Goal: Task Accomplishment & Management: Complete application form

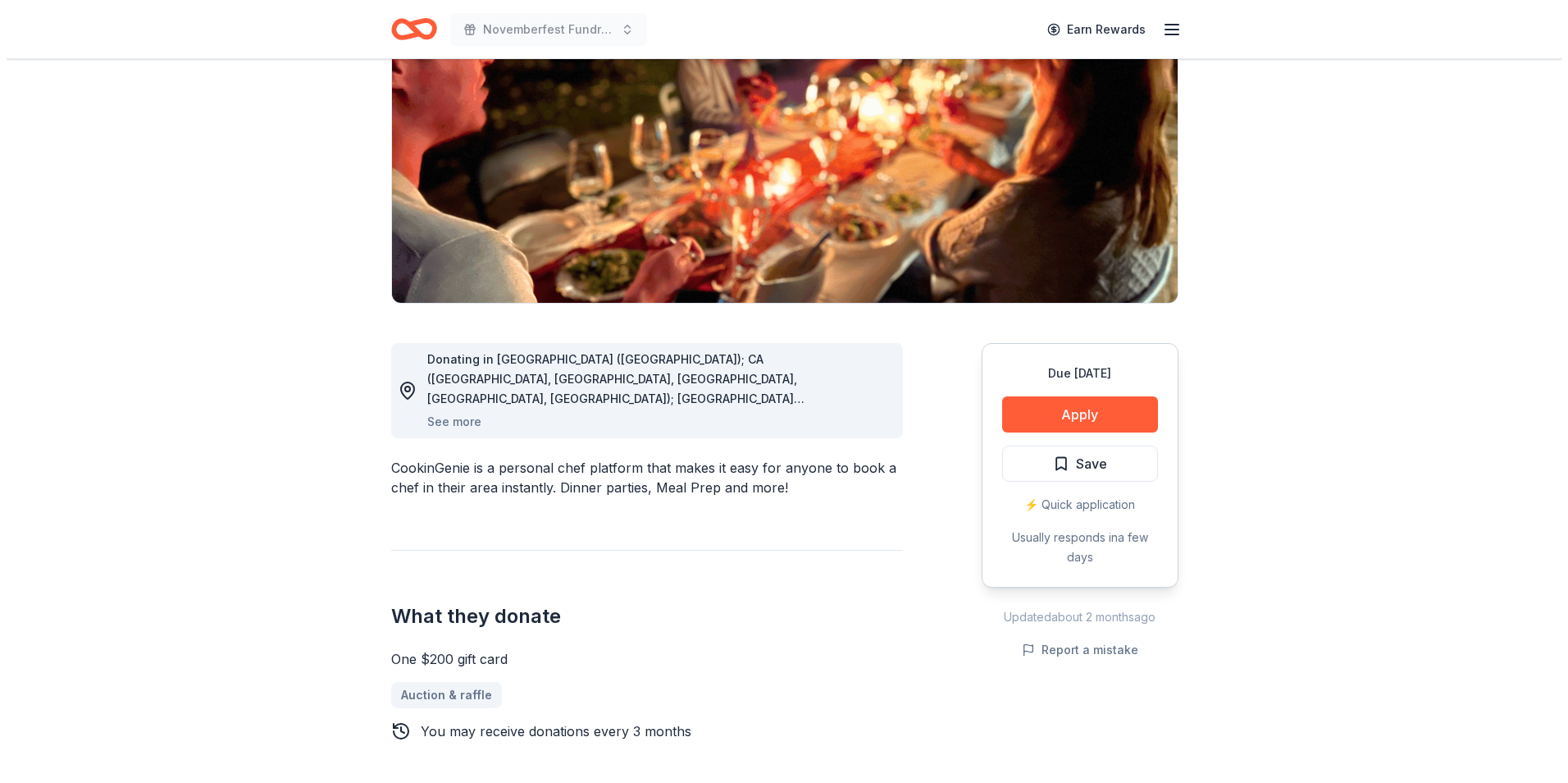
scroll to position [130, 0]
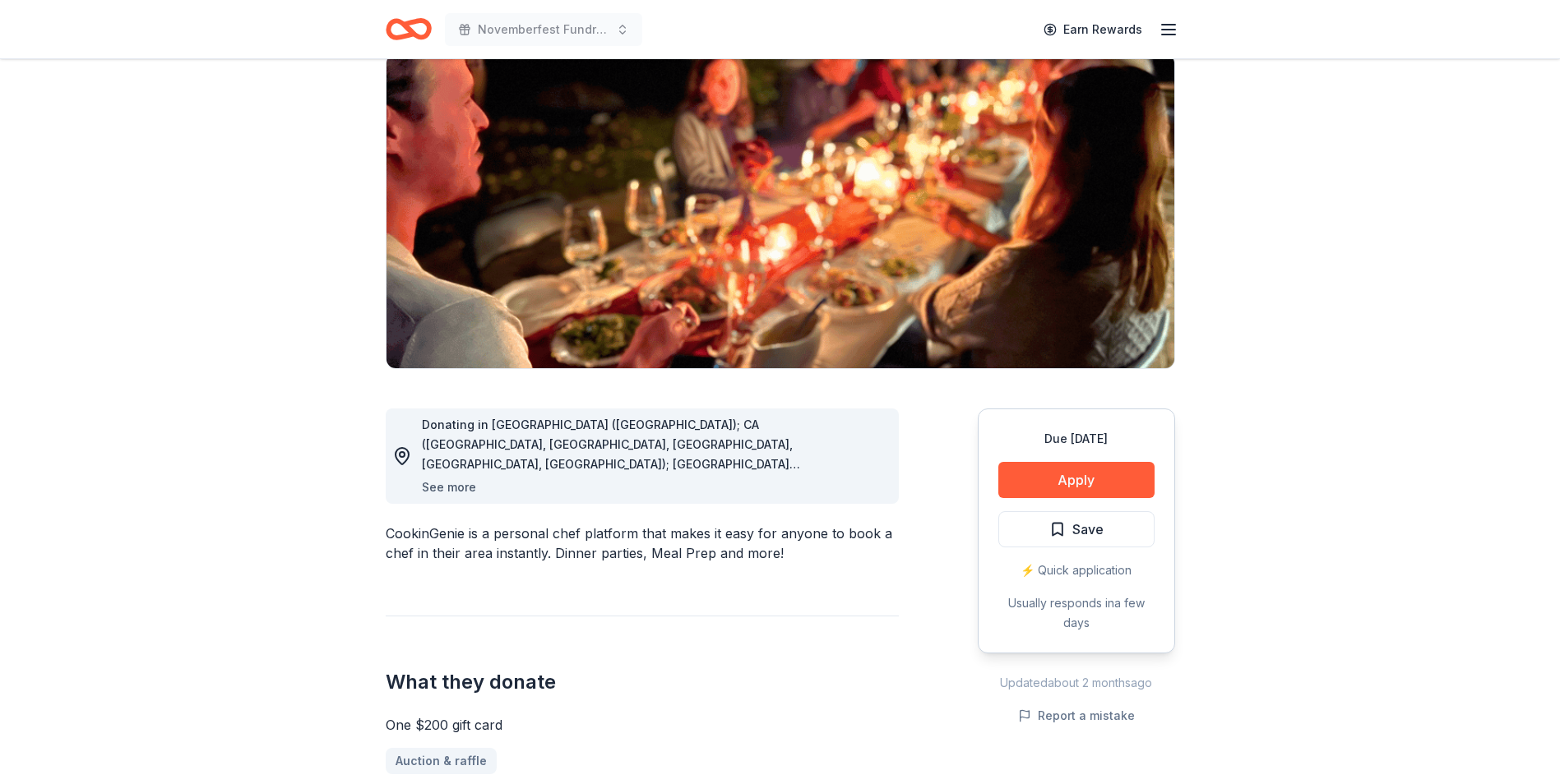
click at [466, 481] on button "See more" at bounding box center [448, 488] width 54 height 20
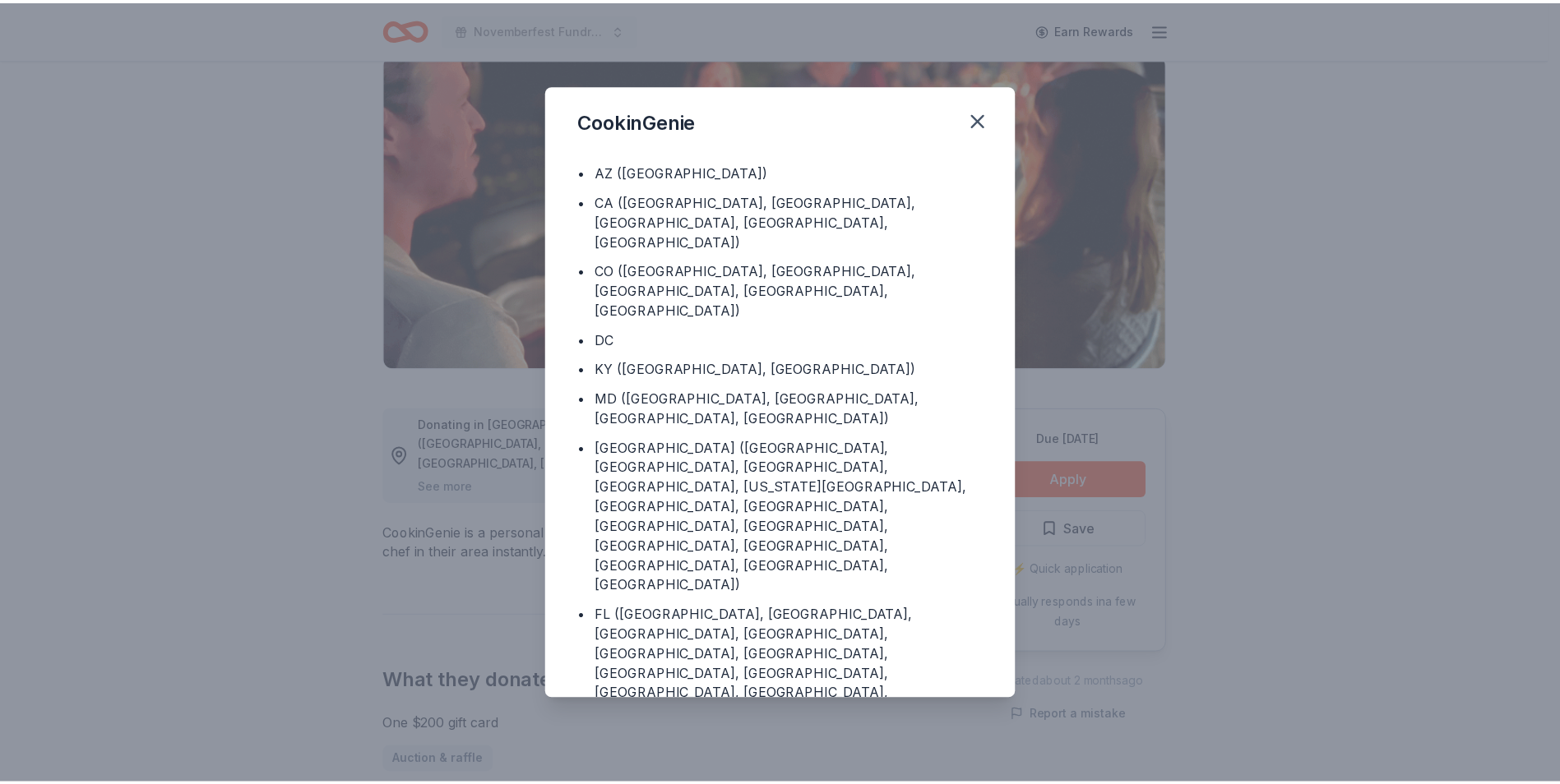
scroll to position [0, 0]
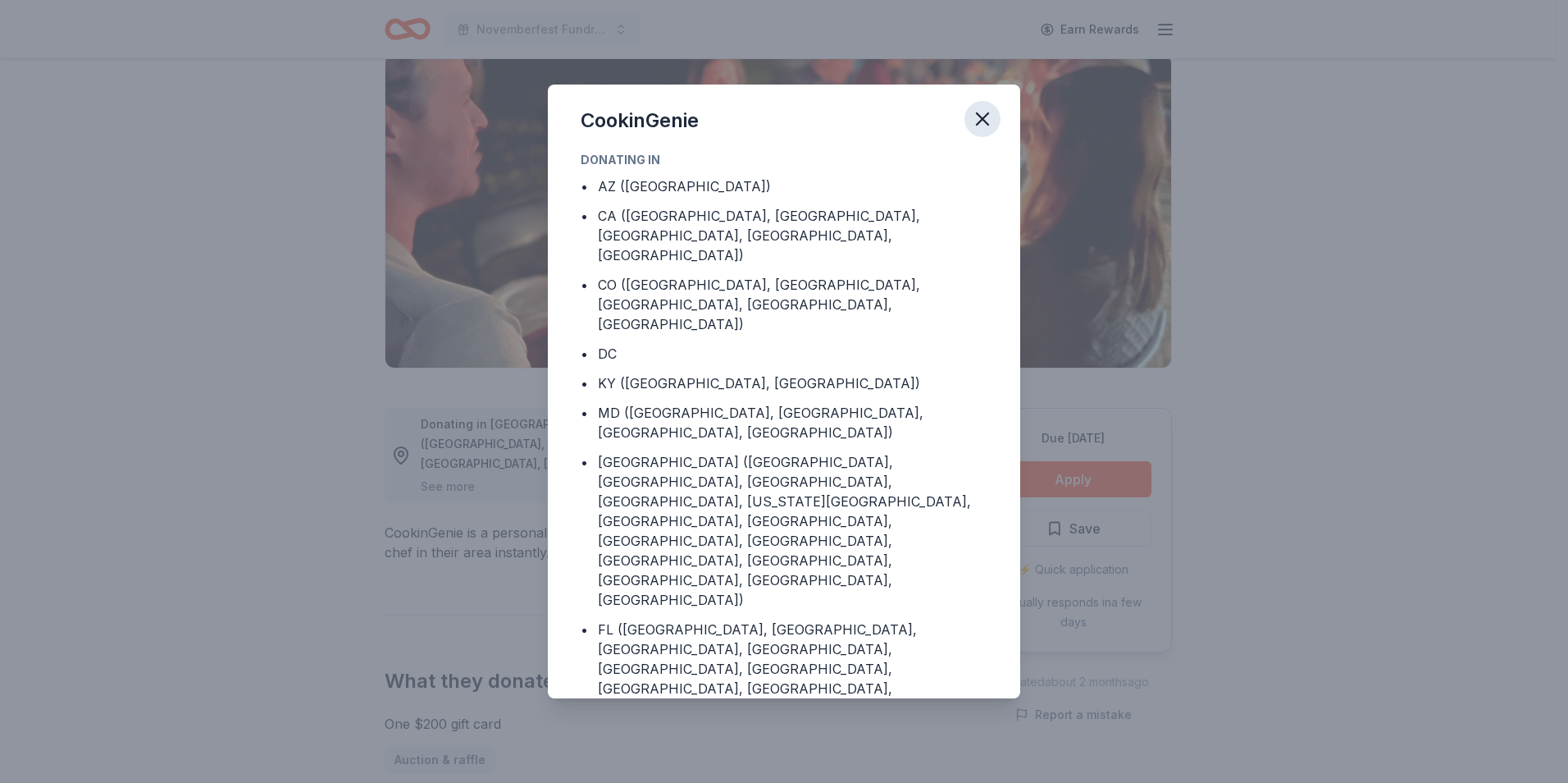
click at [975, 117] on icon "button" at bounding box center [983, 119] width 23 height 23
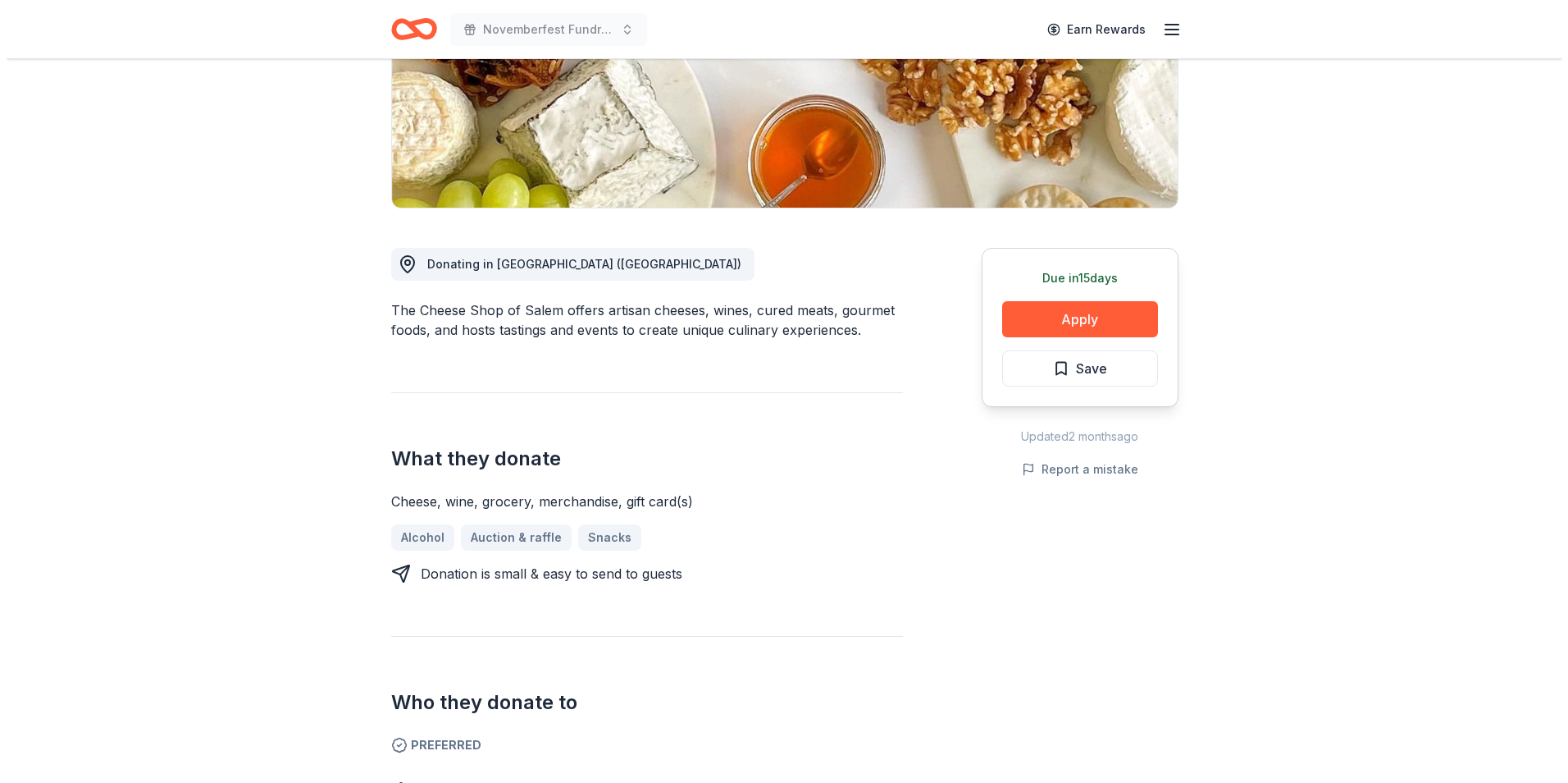
scroll to position [289, 0]
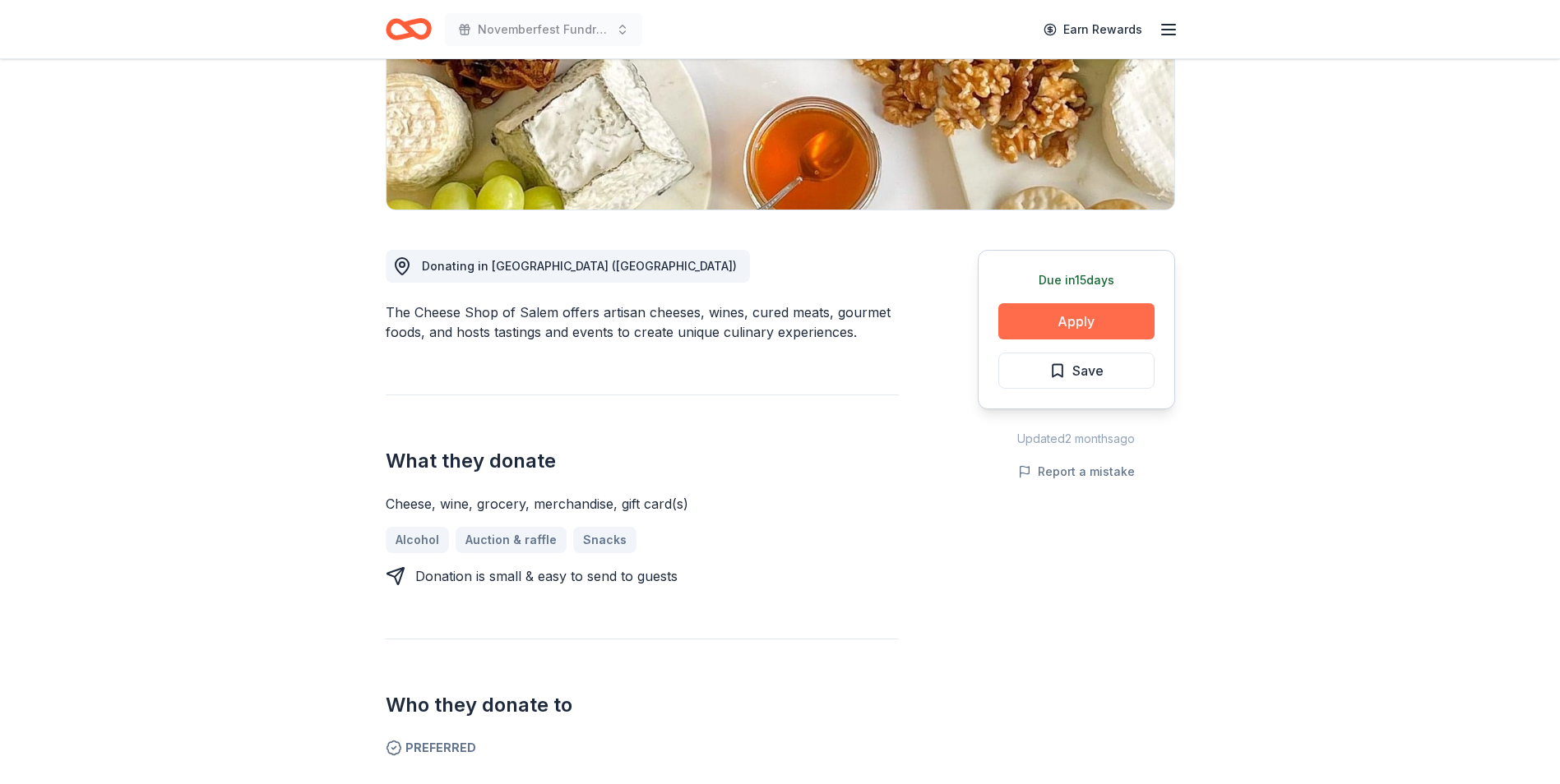
click at [1030, 311] on button "Apply" at bounding box center [1077, 322] width 156 height 36
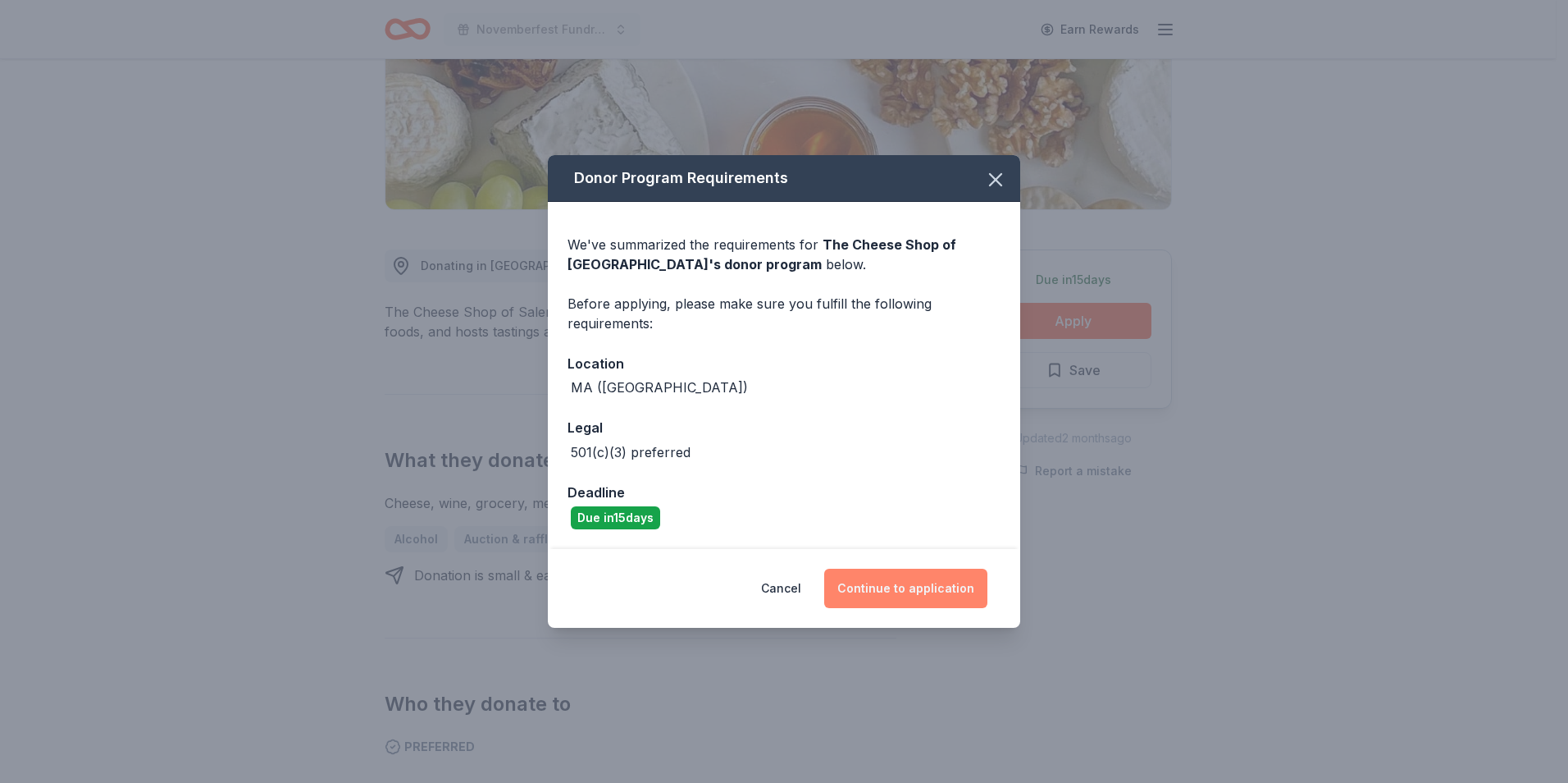
click at [909, 584] on button "Continue to application" at bounding box center [905, 588] width 163 height 39
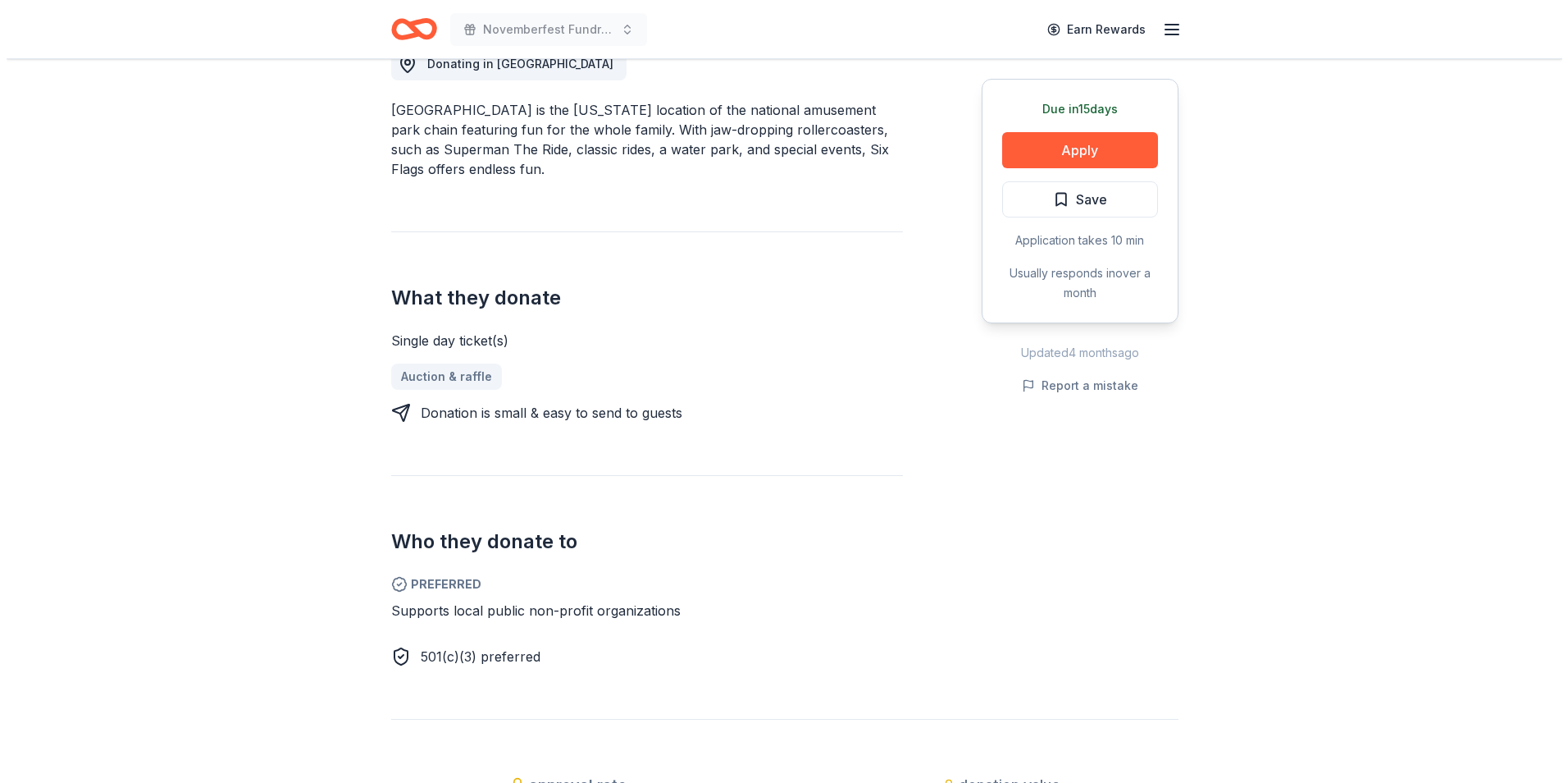
scroll to position [539, 0]
click at [1094, 149] on button "Apply" at bounding box center [1074, 150] width 156 height 36
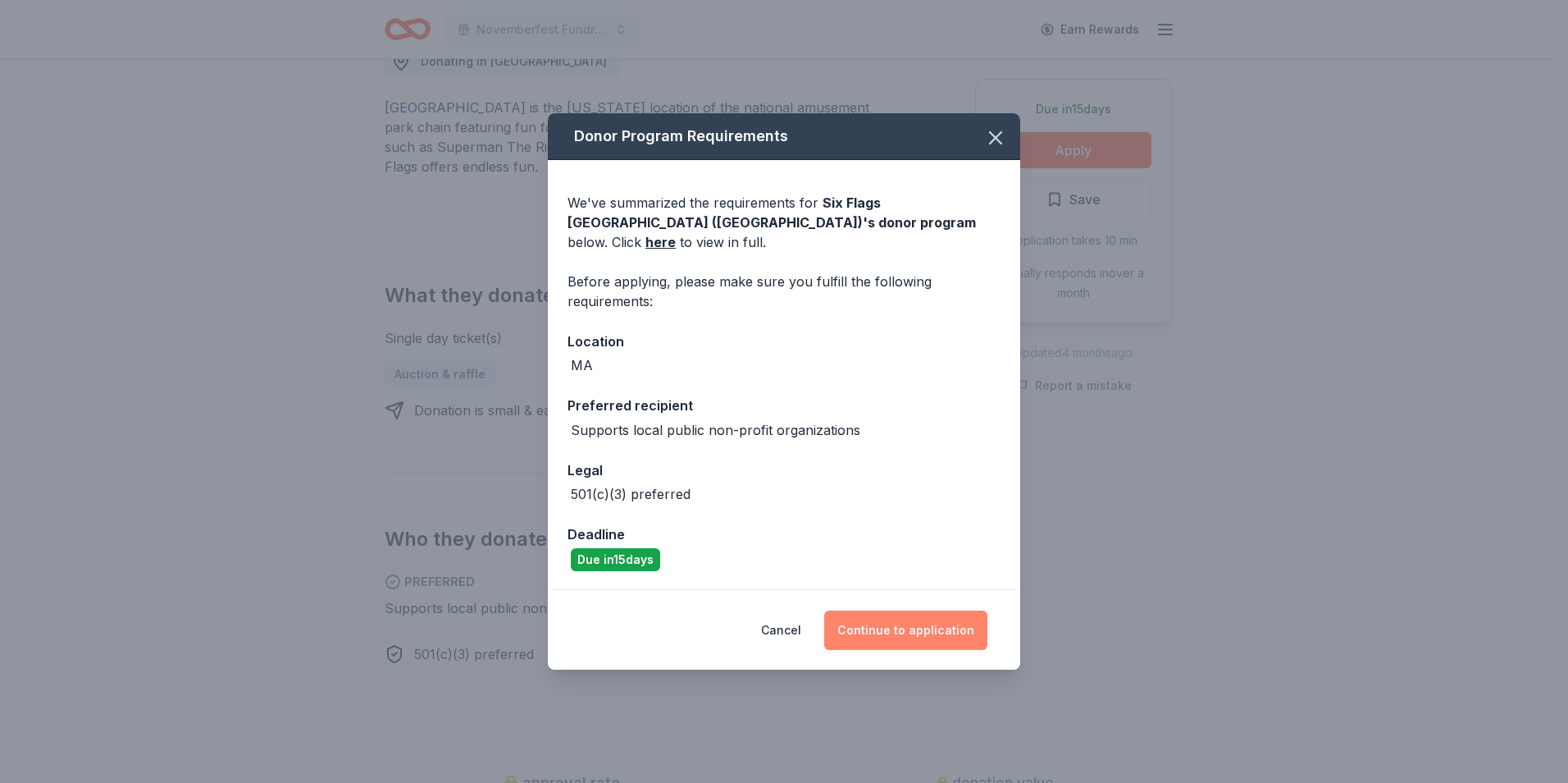
click at [955, 615] on button "Continue to application" at bounding box center [905, 631] width 163 height 39
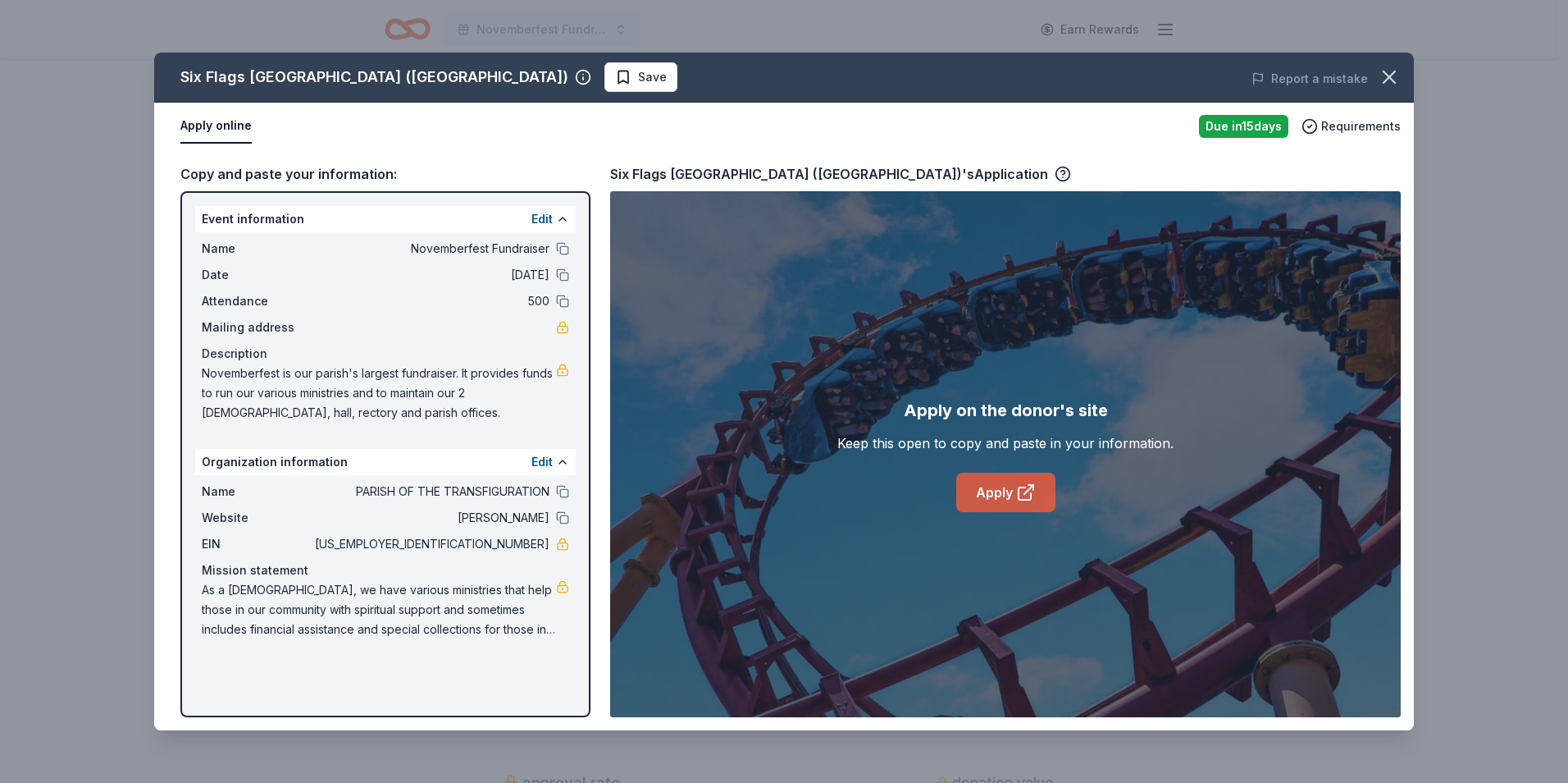
click at [998, 483] on link "Apply" at bounding box center [1006, 492] width 100 height 39
